Goal: Information Seeking & Learning: Learn about a topic

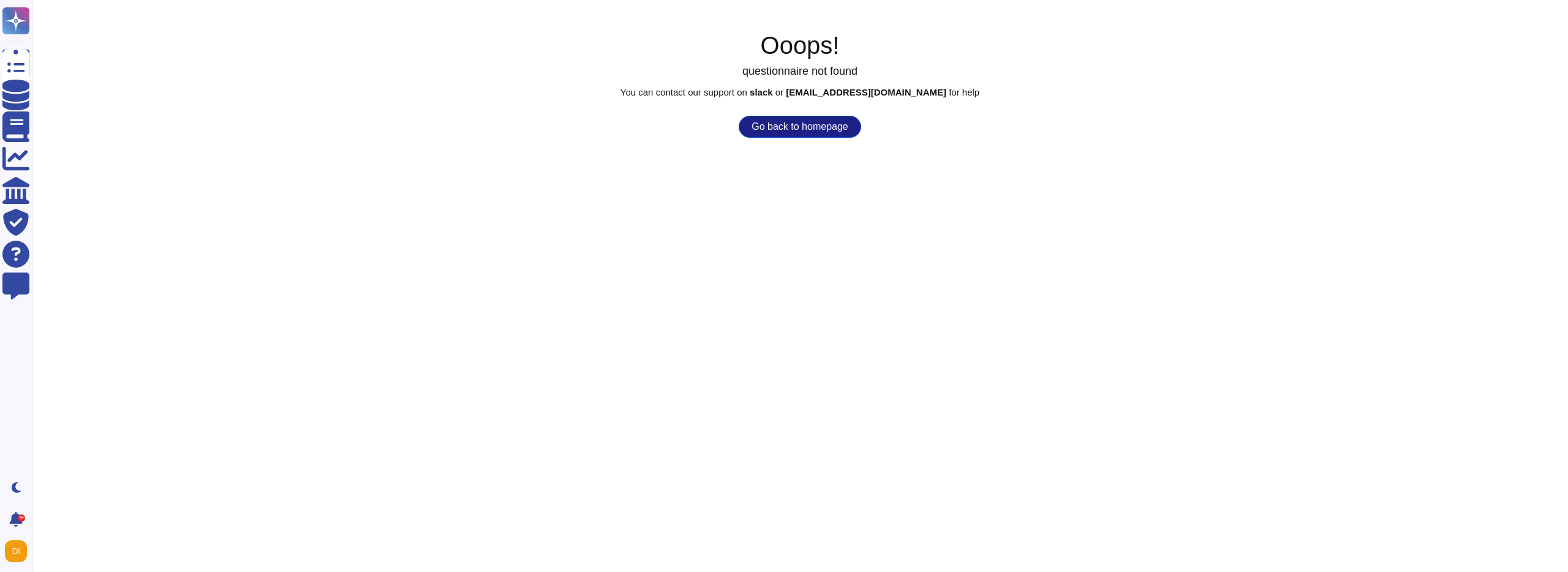
click at [781, 123] on button "Go back to homepage" at bounding box center [800, 127] width 122 height 22
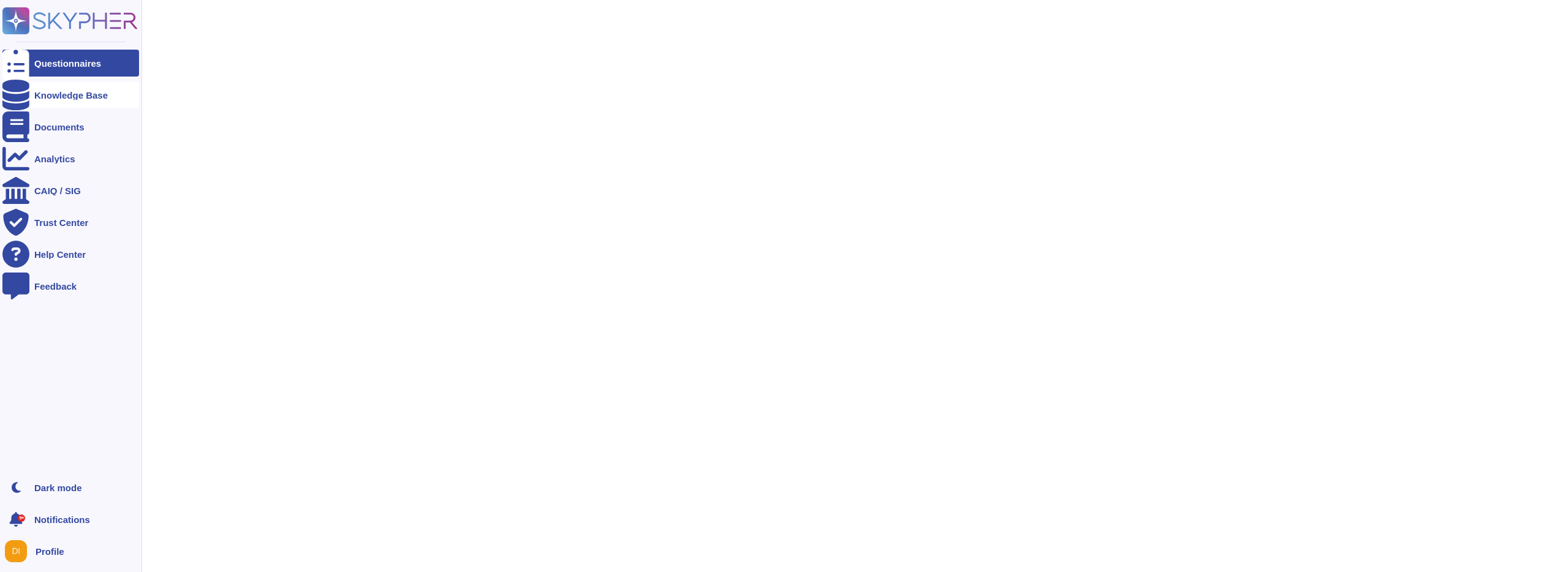
click at [65, 88] on div "Knowledge Base" at bounding box center [71, 94] width 137 height 27
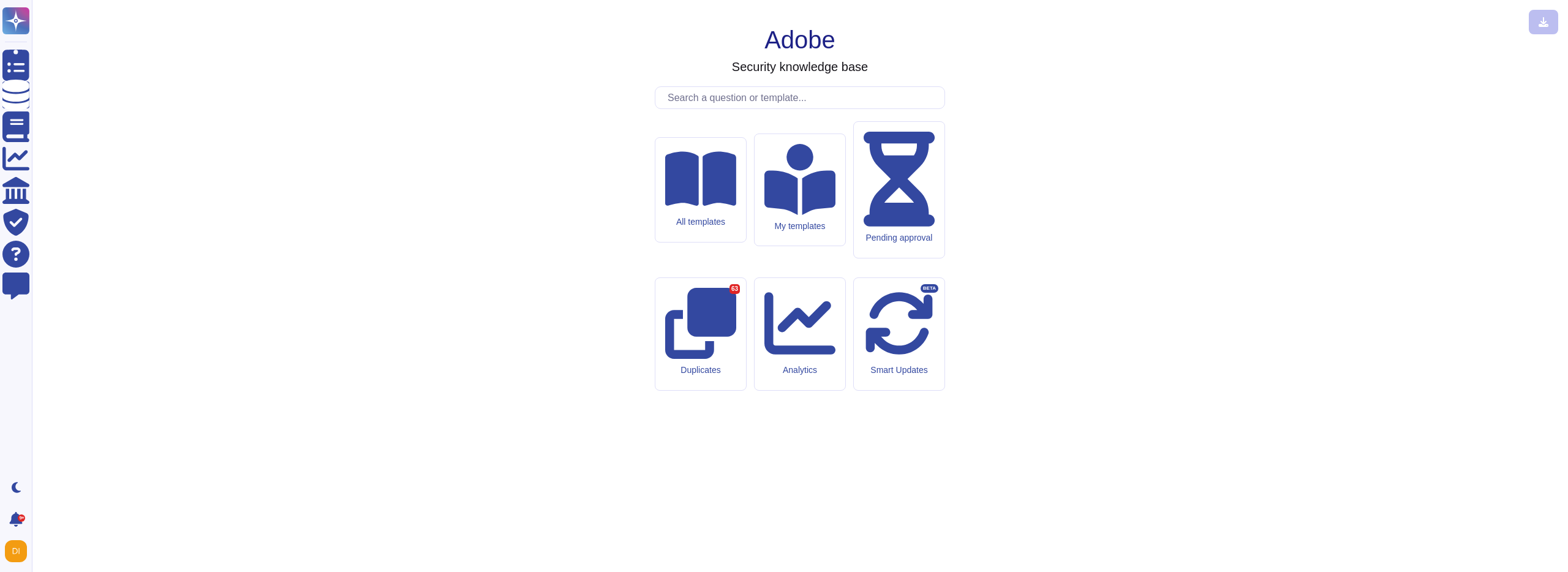
click at [784, 108] on input "text" at bounding box center [803, 97] width 283 height 21
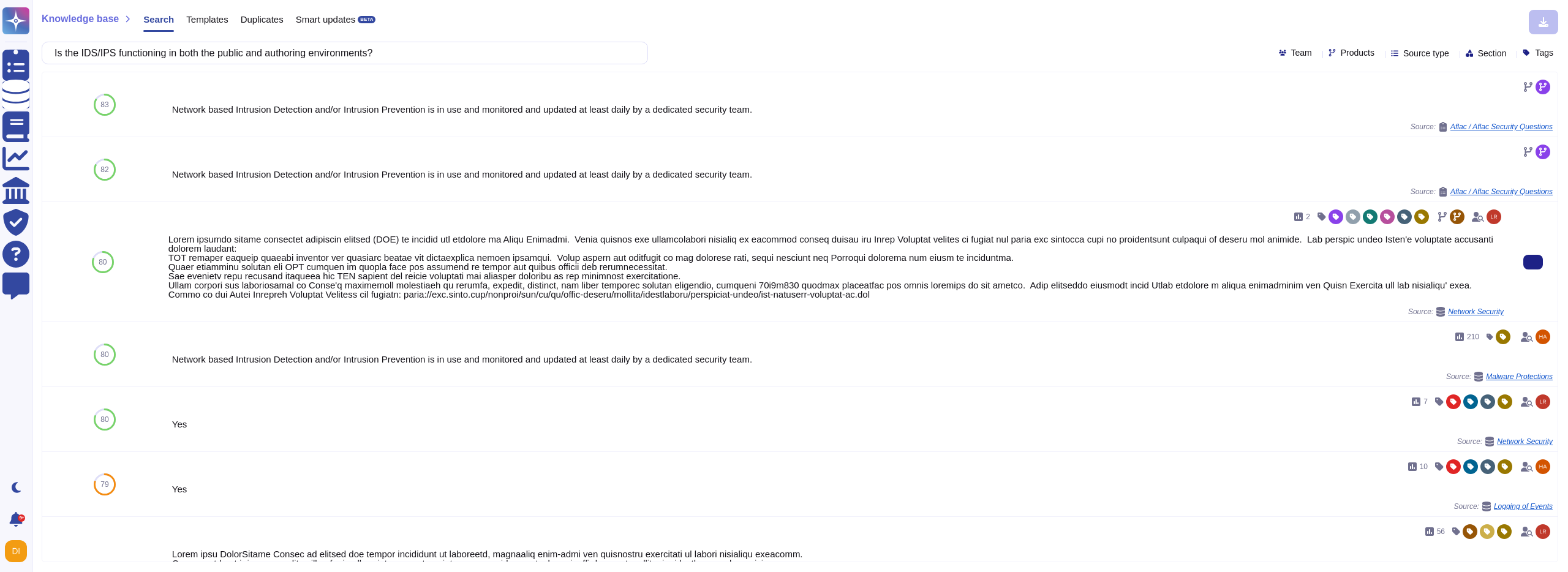
click at [470, 242] on div at bounding box center [836, 266] width 1336 height 64
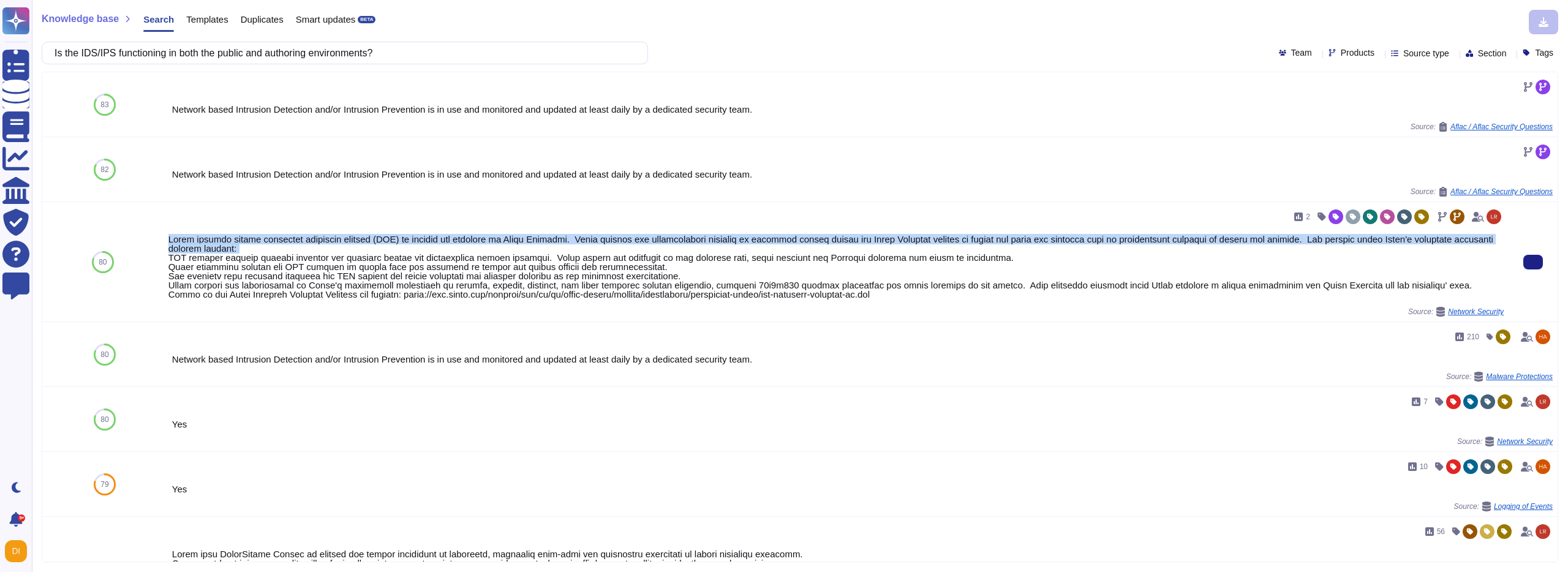
click at [470, 242] on div at bounding box center [836, 266] width 1336 height 64
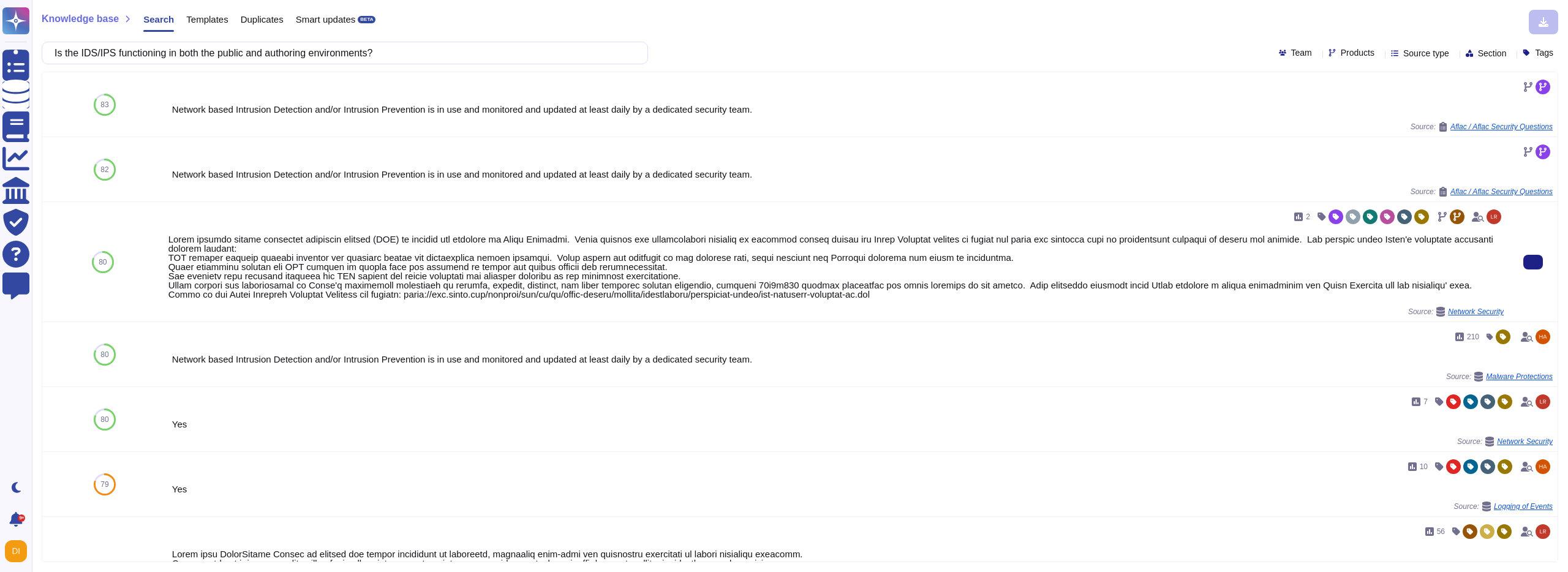
click at [332, 261] on div at bounding box center [836, 266] width 1336 height 64
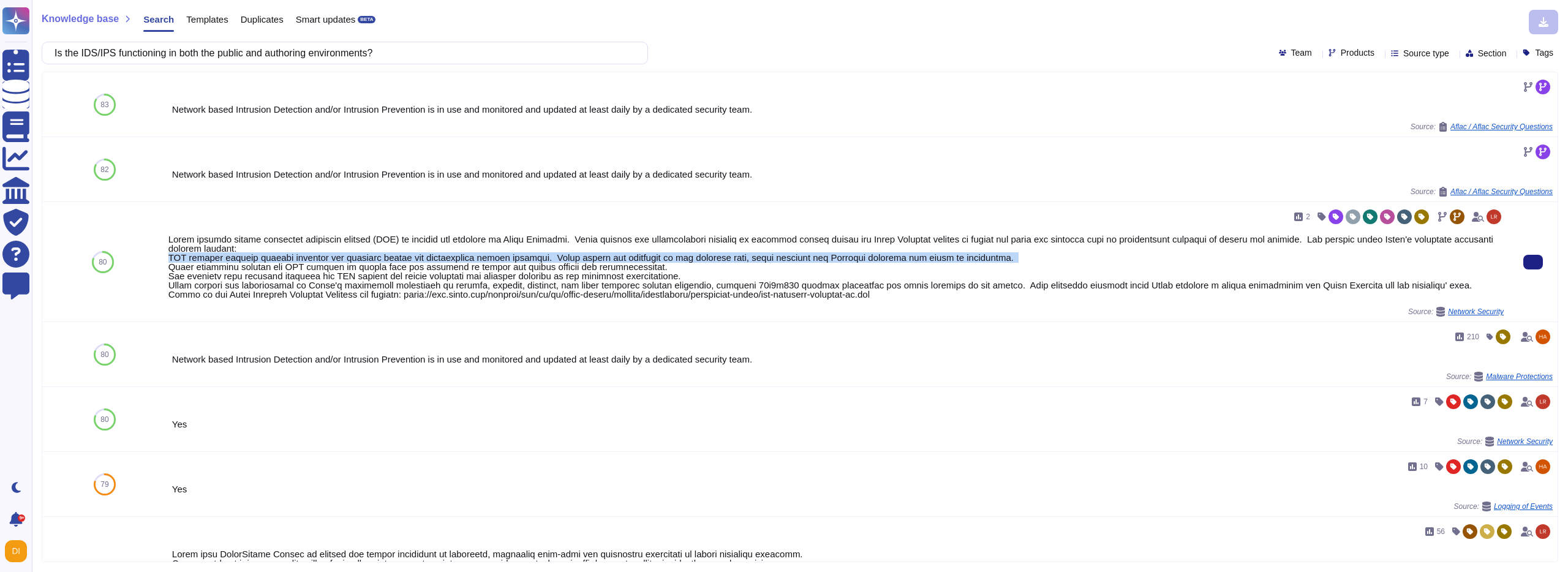
click at [332, 261] on div at bounding box center [836, 266] width 1336 height 64
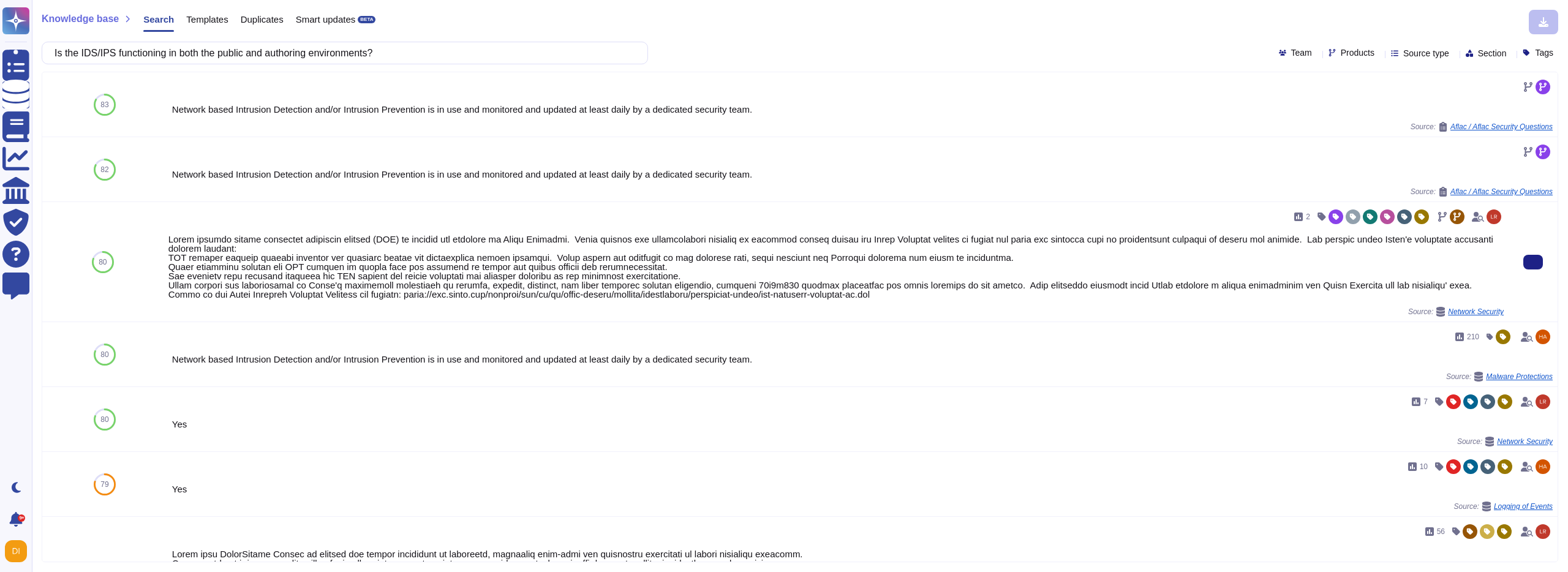
click at [439, 274] on div at bounding box center [836, 266] width 1336 height 64
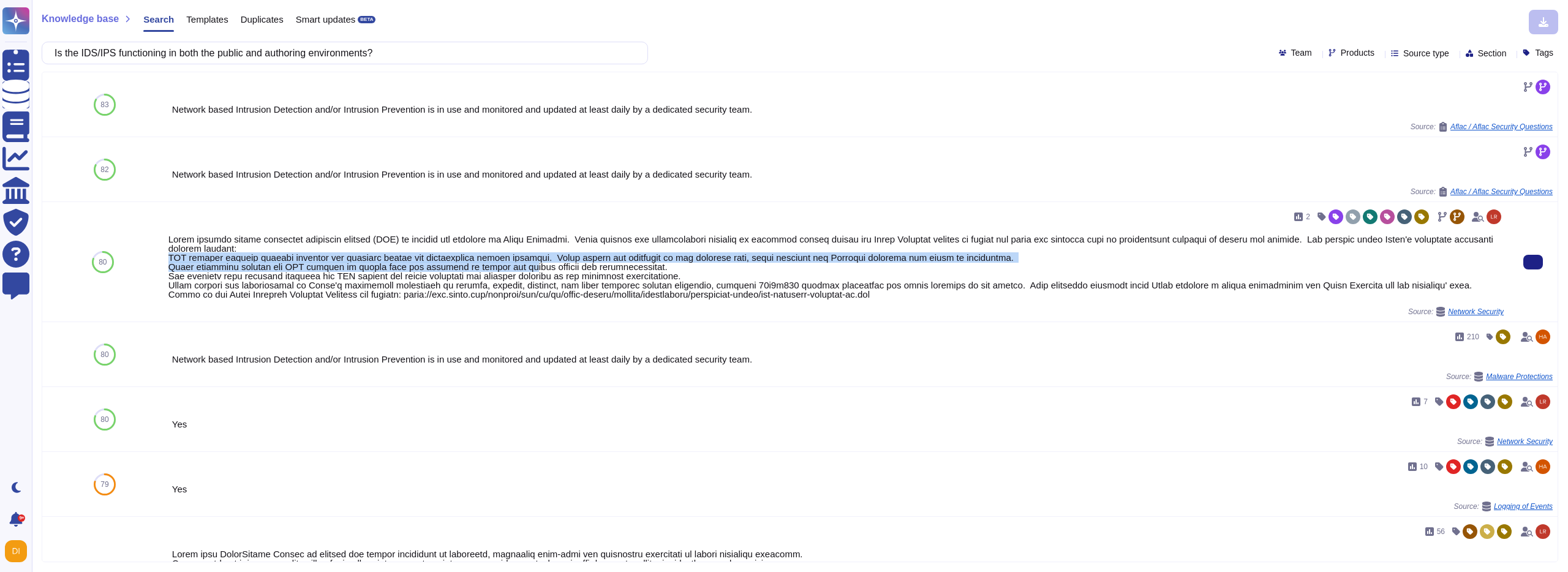
drag, startPoint x: 166, startPoint y: 257, endPoint x: 528, endPoint y: 272, distance: 362.3
click at [528, 272] on div "2 Source: Network Security" at bounding box center [836, 261] width 1346 height 119
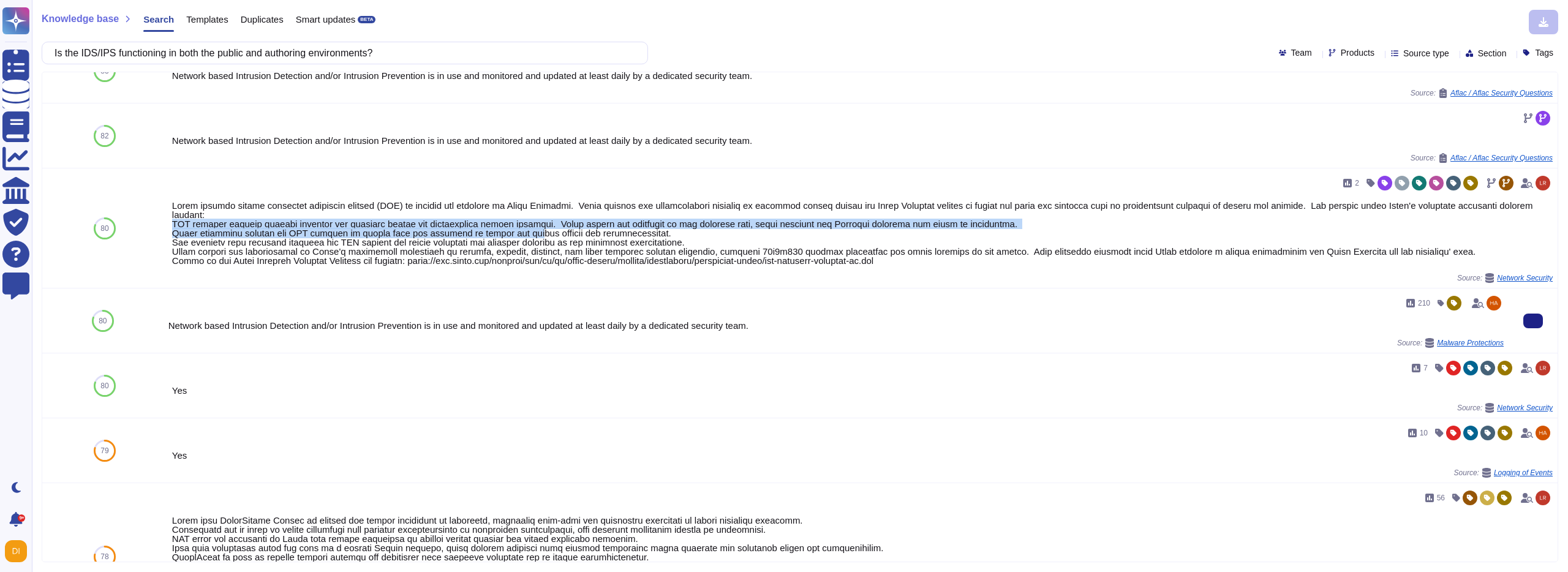
scroll to position [34, 0]
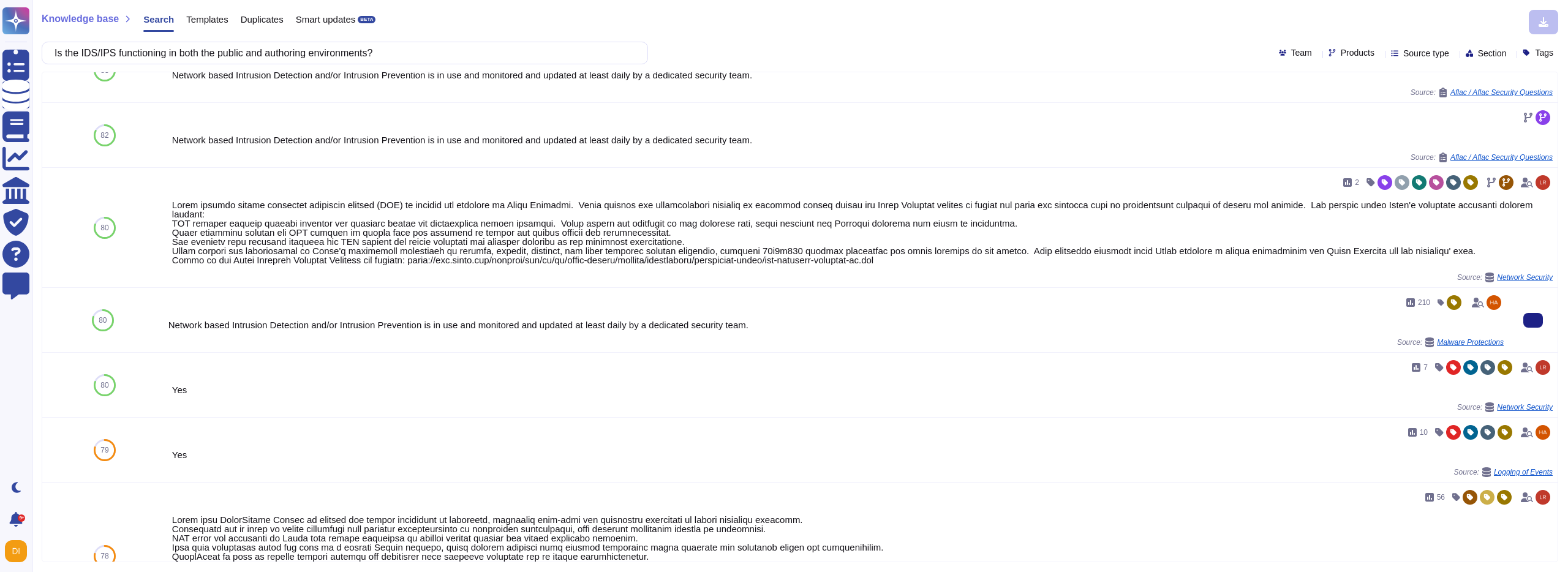
click at [392, 320] on div "Network based Intrusion Detection and/or Intrusion Prevention is in use and mon…" at bounding box center [836, 325] width 1336 height 9
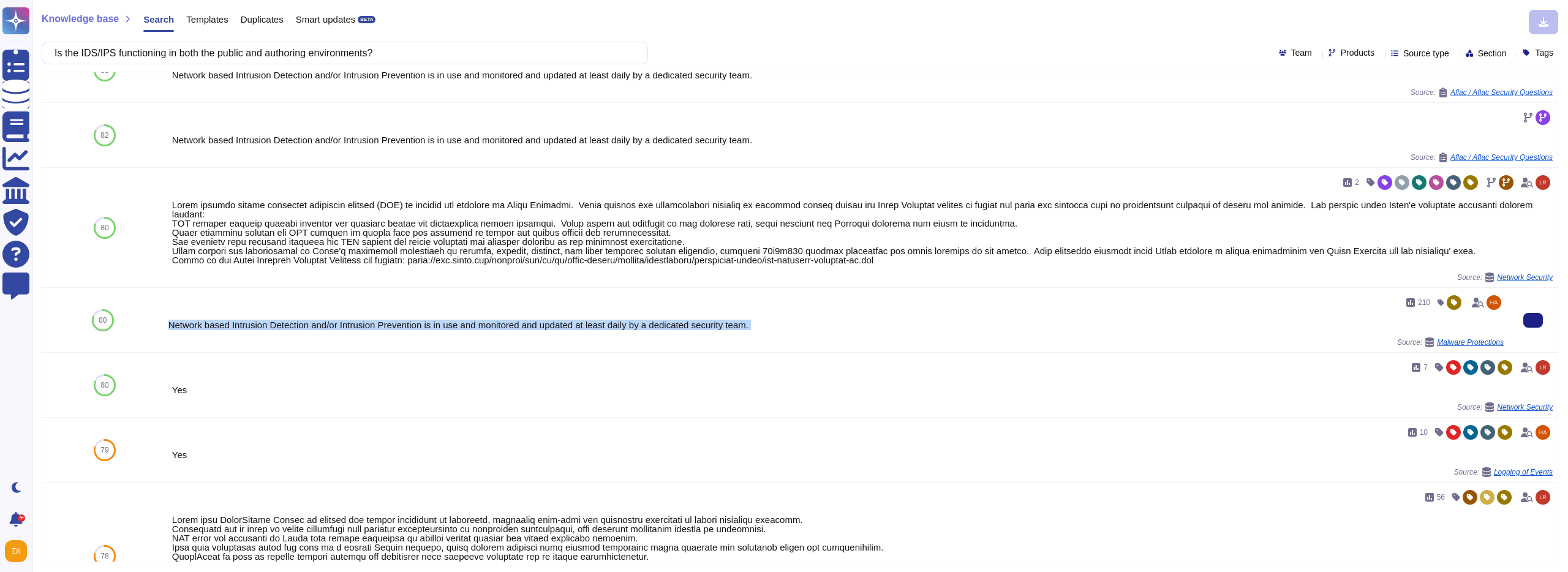
click at [392, 320] on div "Network based Intrusion Detection and/or Intrusion Prevention is in use and mon…" at bounding box center [836, 325] width 1336 height 9
copy div "Network based Intrusion Detection and/or Intrusion Prevention is in use and mon…"
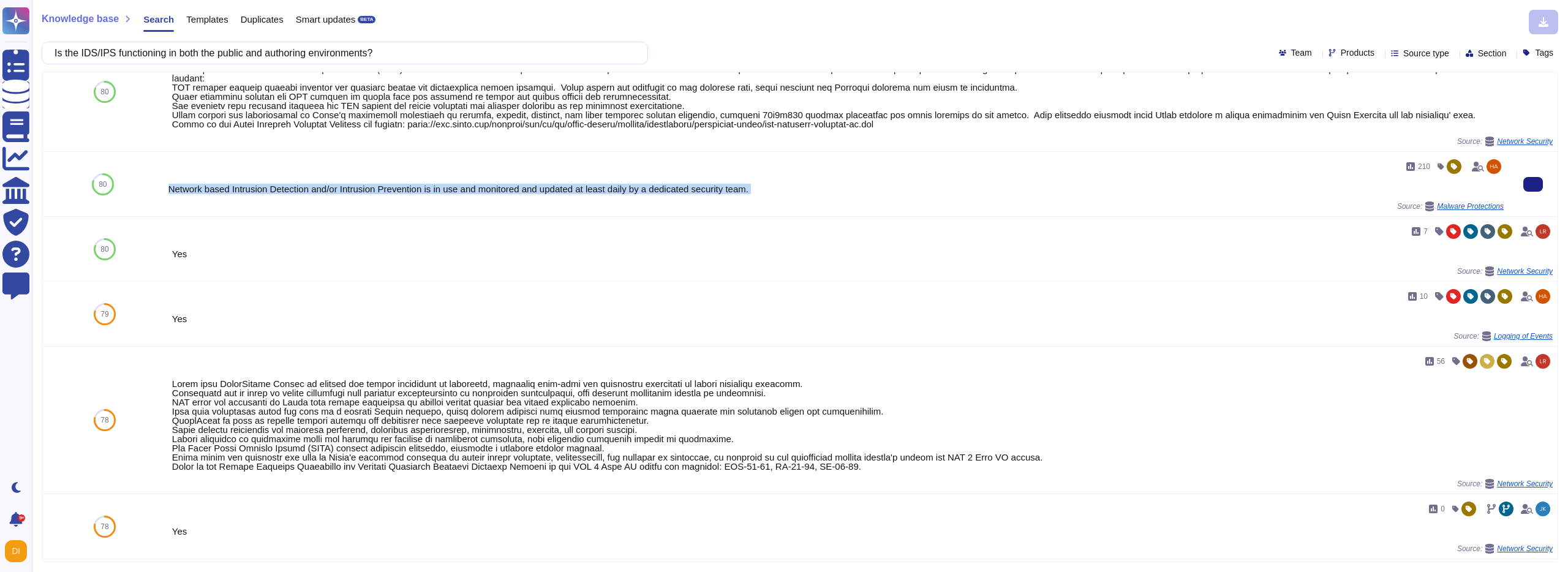
scroll to position [171, 0]
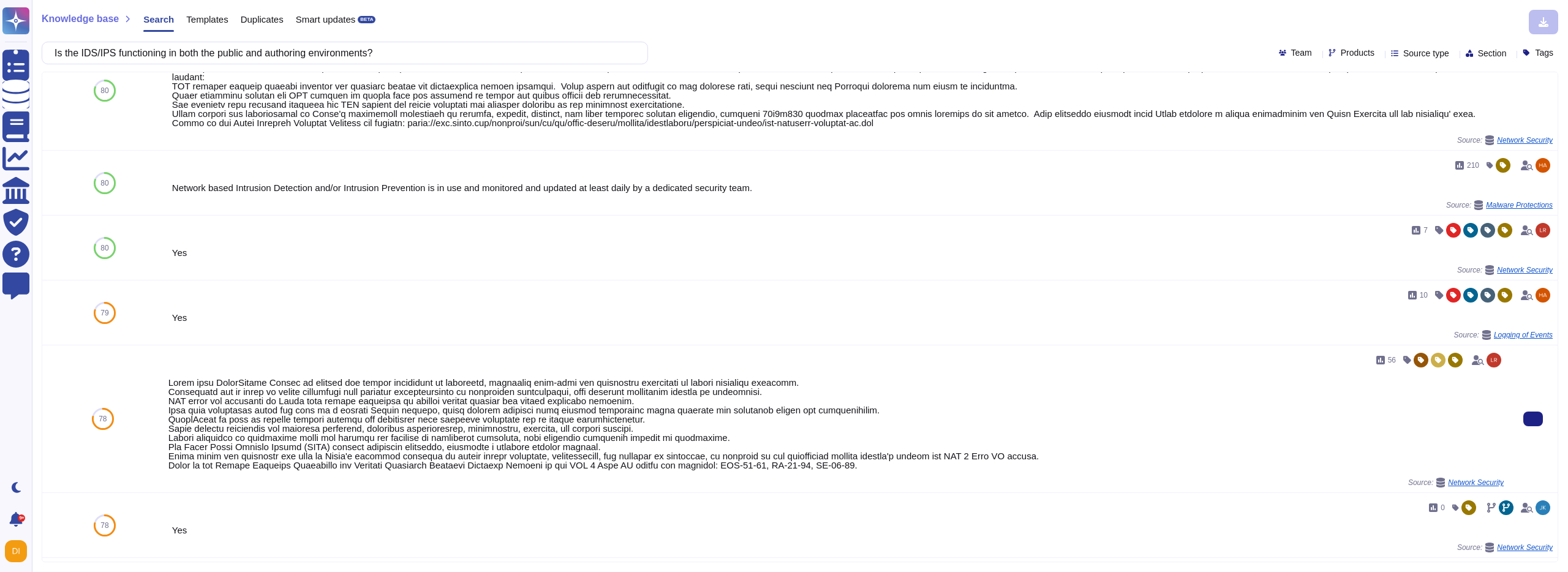
click at [437, 429] on div at bounding box center [836, 423] width 1336 height 92
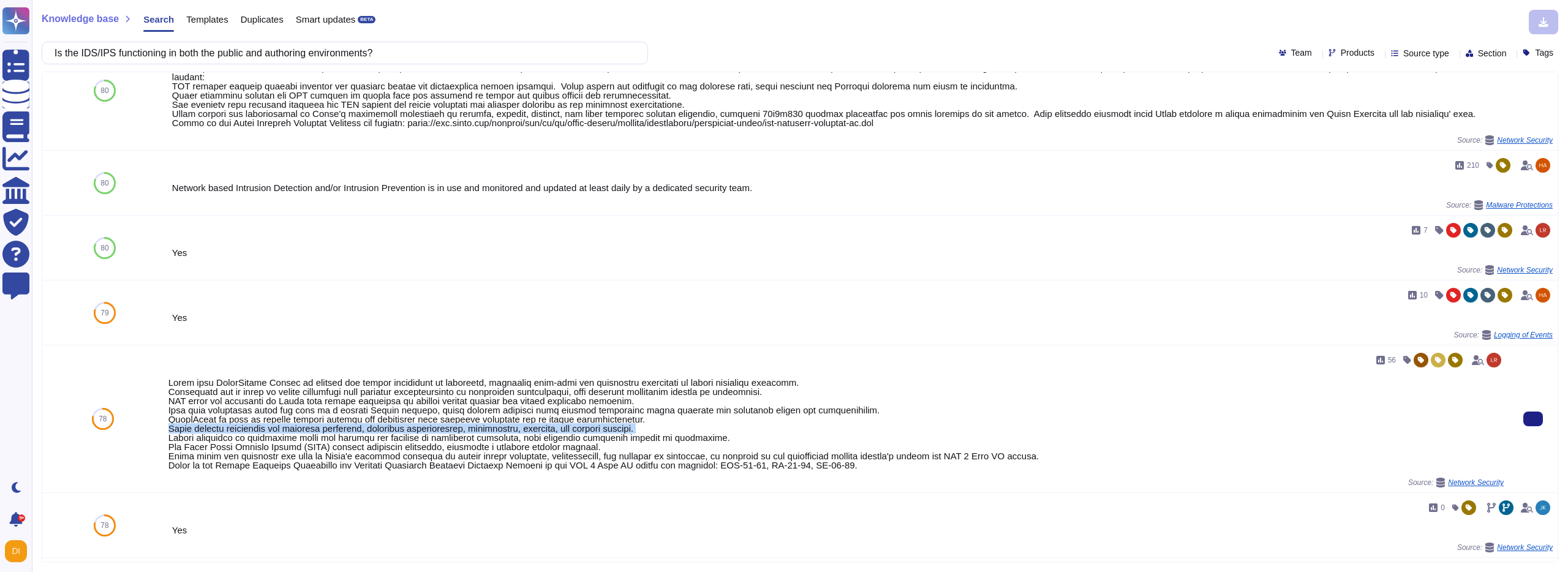
click at [437, 429] on div at bounding box center [836, 423] width 1336 height 92
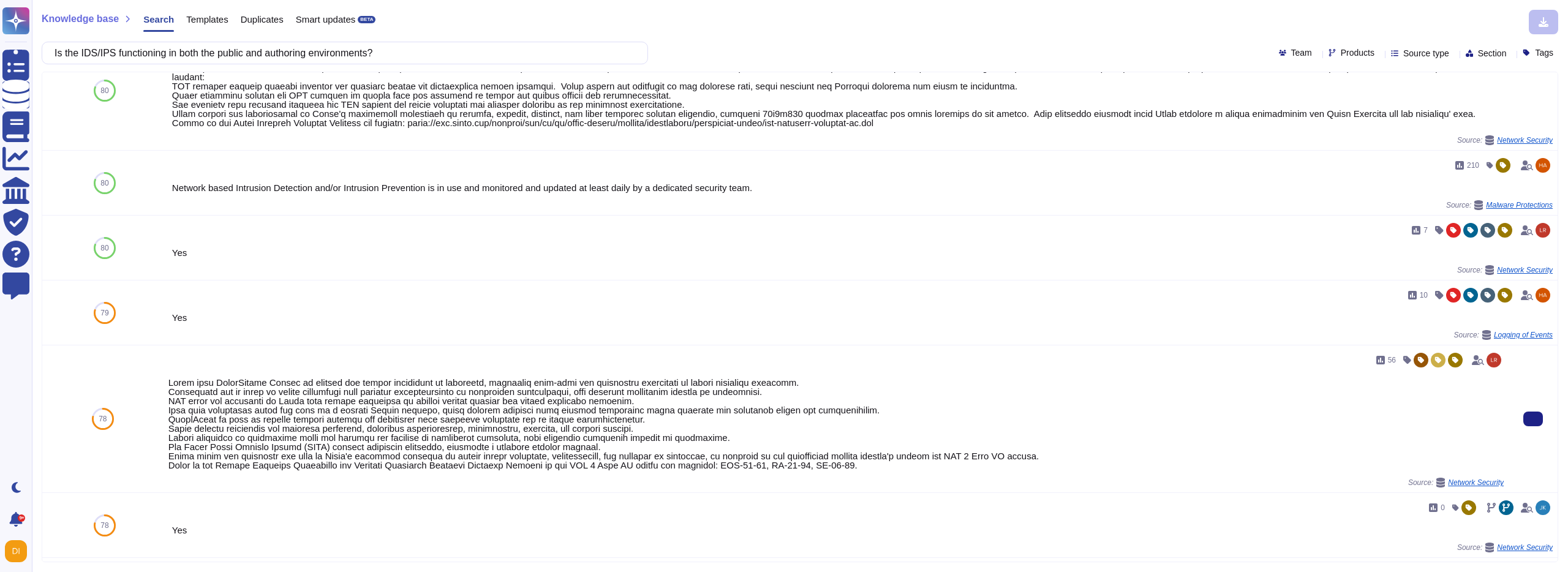
click at [438, 392] on div at bounding box center [836, 423] width 1336 height 92
click at [388, 433] on div at bounding box center [836, 423] width 1336 height 92
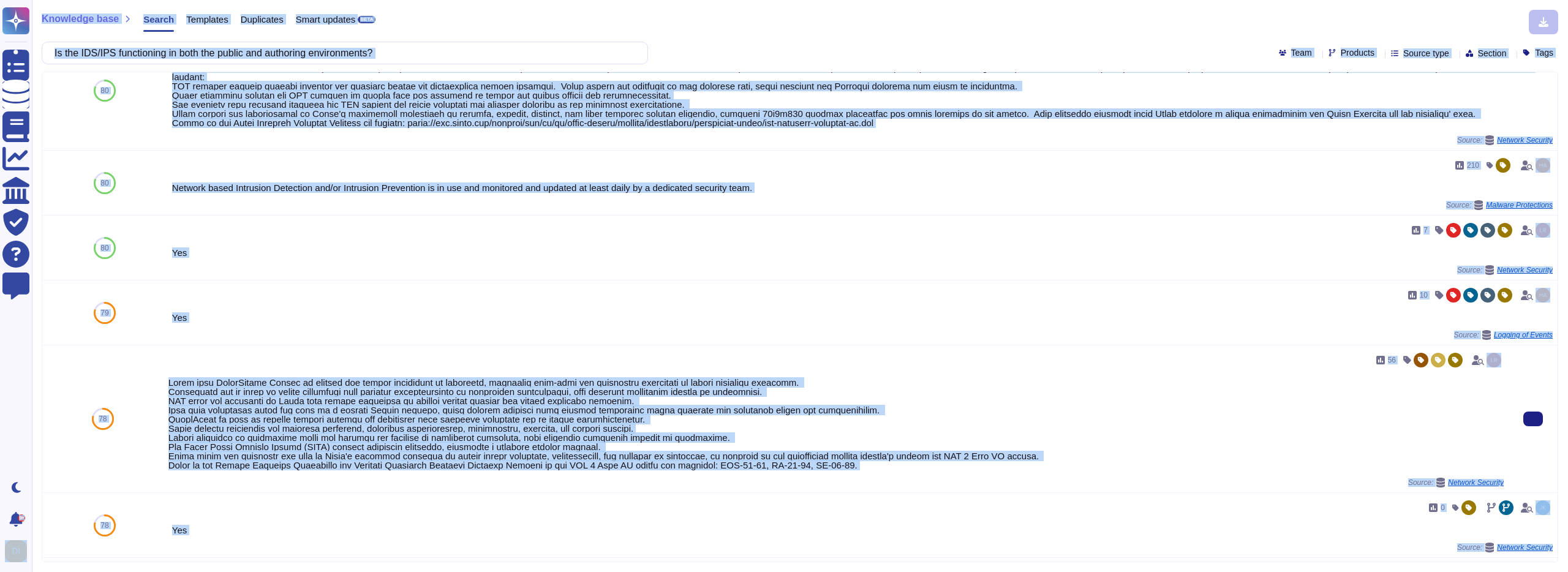
copy div "Questionnaires Knowledge Base Documents Analytics CAIQ / SIG Trust Center Help …"
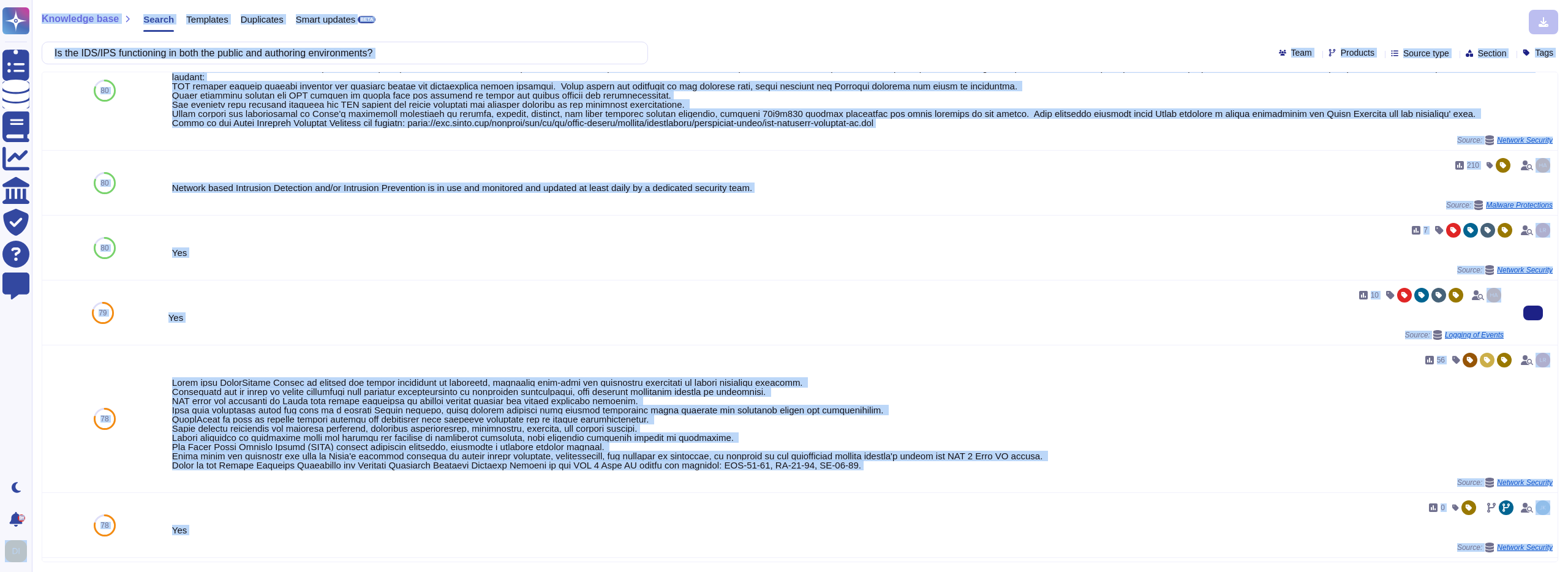
click at [258, 333] on div "Source: Logging of Events" at bounding box center [836, 335] width 1336 height 10
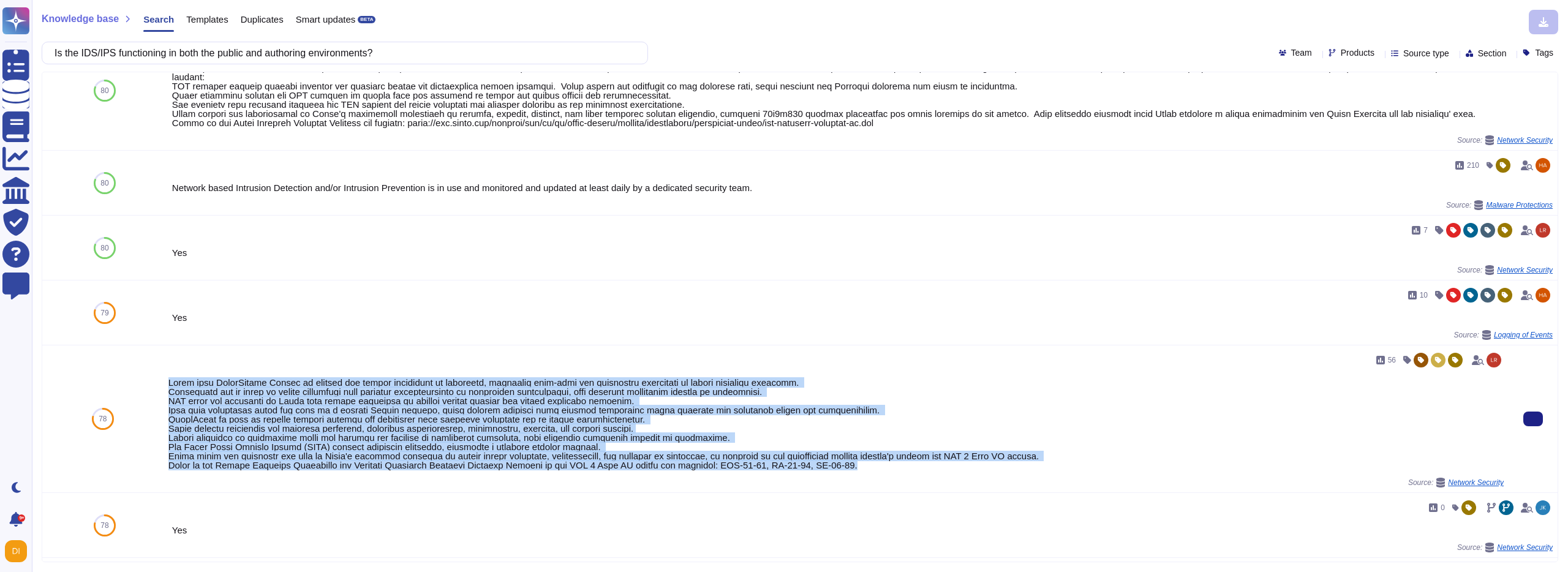
drag, startPoint x: 169, startPoint y: 383, endPoint x: 408, endPoint y: 475, distance: 256.1
click at [408, 475] on div "56 Source: Network Security" at bounding box center [836, 418] width 1336 height 137
copy div "Adobe uses CrowdStrike Falcon to monitor and record activities on endpoints, pr…"
